Goal: Check status: Check status

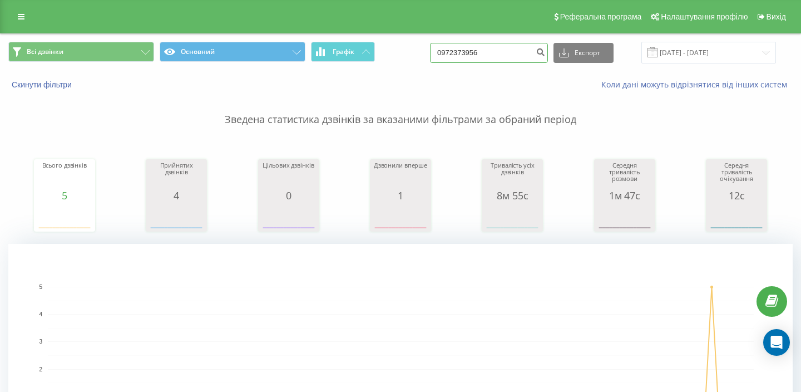
click at [492, 55] on input "0972373956" at bounding box center [489, 53] width 118 height 20
paste input "675098695"
click at [492, 55] on input "0675098695" at bounding box center [489, 53] width 118 height 20
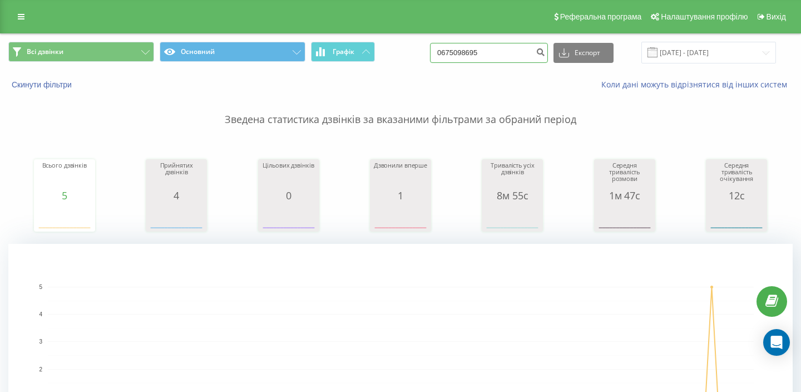
paste input
type input "0675098695"
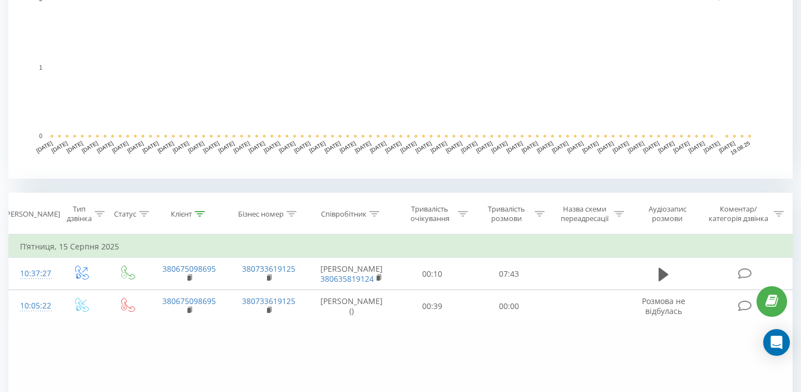
scroll to position [287, 0]
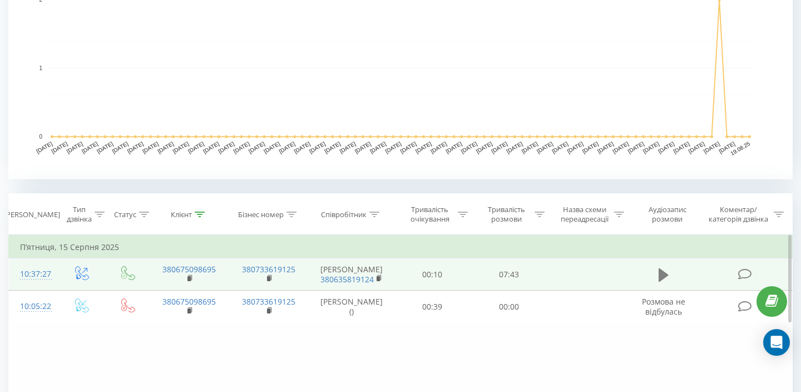
click at [663, 282] on icon at bounding box center [664, 275] width 10 height 16
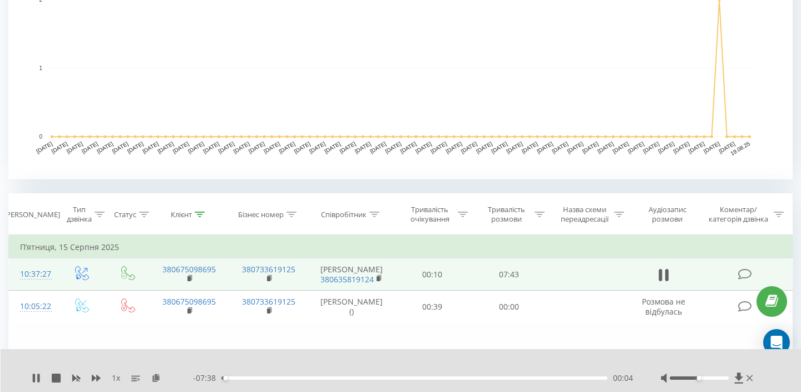
click at [29, 375] on div "1 x - 07:38 00:04 00:04" at bounding box center [401, 370] width 801 height 43
click at [34, 377] on icon at bounding box center [34, 377] width 2 height 9
click at [666, 279] on icon at bounding box center [664, 275] width 10 height 16
click at [35, 378] on icon at bounding box center [34, 377] width 2 height 9
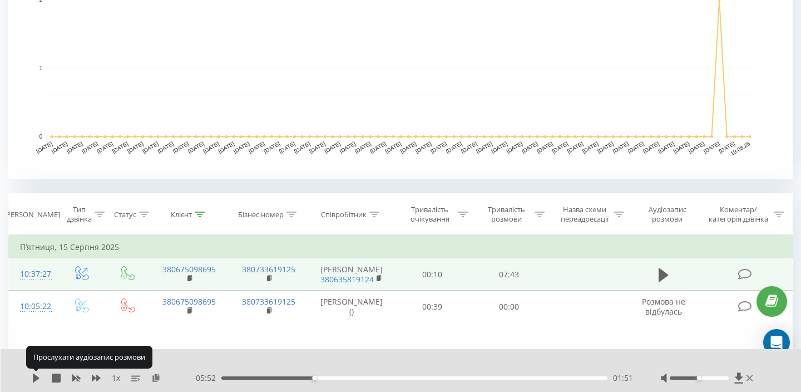
click at [155, 378] on div "1 x" at bounding box center [112, 377] width 161 height 11
